Goal: Go to known website: Access a specific website the user already knows

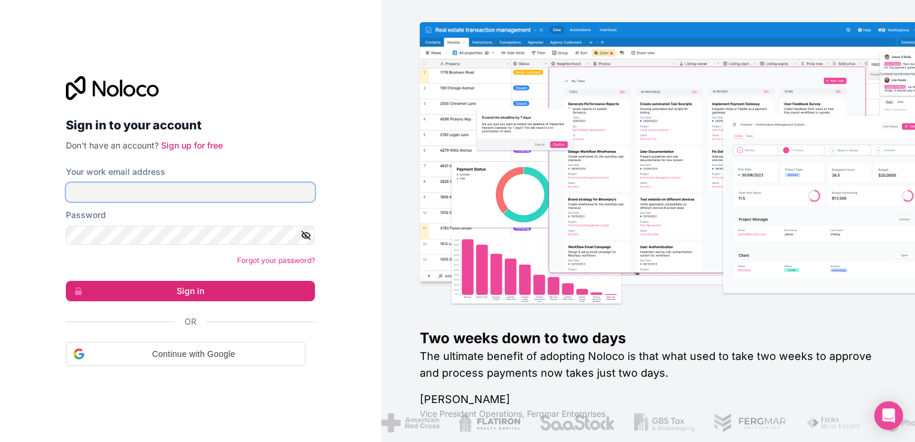
drag, startPoint x: 223, startPoint y: 187, endPoint x: 210, endPoint y: 192, distance: 14.0
click at [223, 187] on input "Your work email address" at bounding box center [190, 192] width 249 height 19
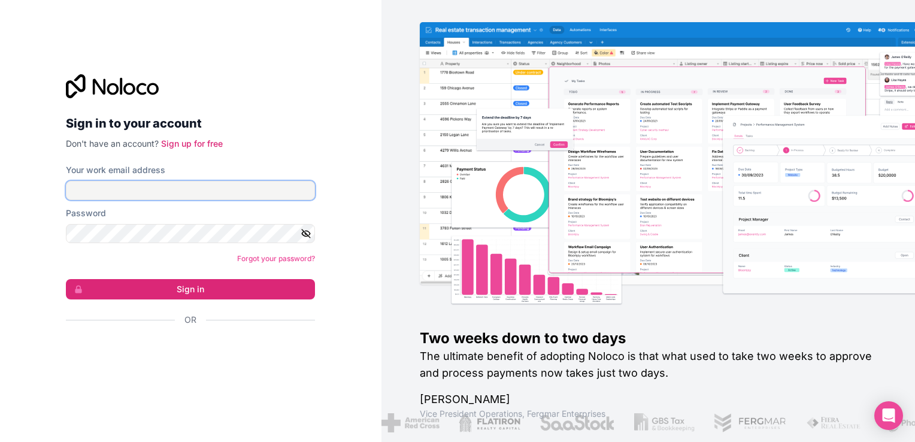
type input "signin@boringgroup.net"
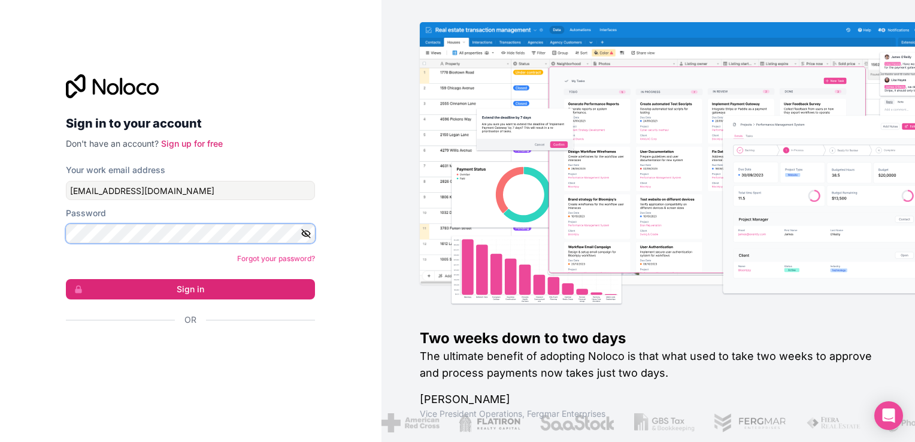
click at [66, 279] on button "Sign in" at bounding box center [190, 289] width 249 height 20
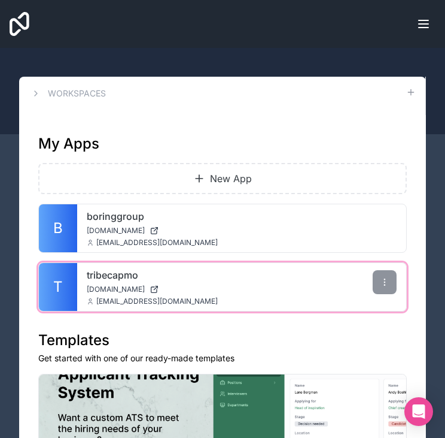
click at [117, 287] on span "tribecapmo.noloco.co" at bounding box center [116, 289] width 58 height 10
